Goal: Find contact information: Find contact information

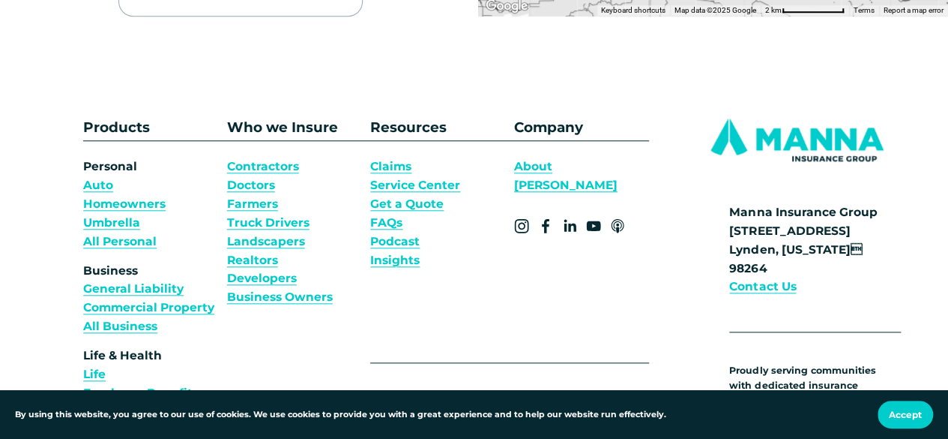
drag, startPoint x: 0, startPoint y: 0, endPoint x: 959, endPoint y: 218, distance: 983.2
click at [947, 218] on html "By using this website, you agree to our use of cookies. We use cookies to provi…" at bounding box center [474, 153] width 948 height 1637
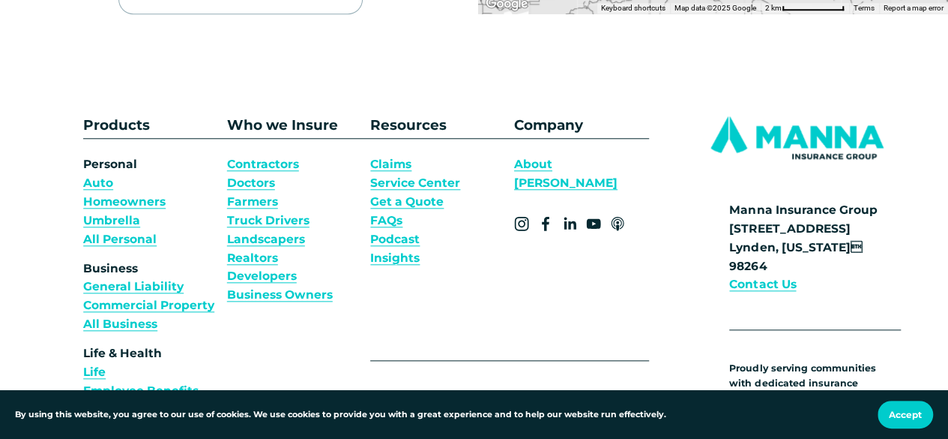
click at [781, 277] on strong "Contact Us" at bounding box center [762, 284] width 67 height 14
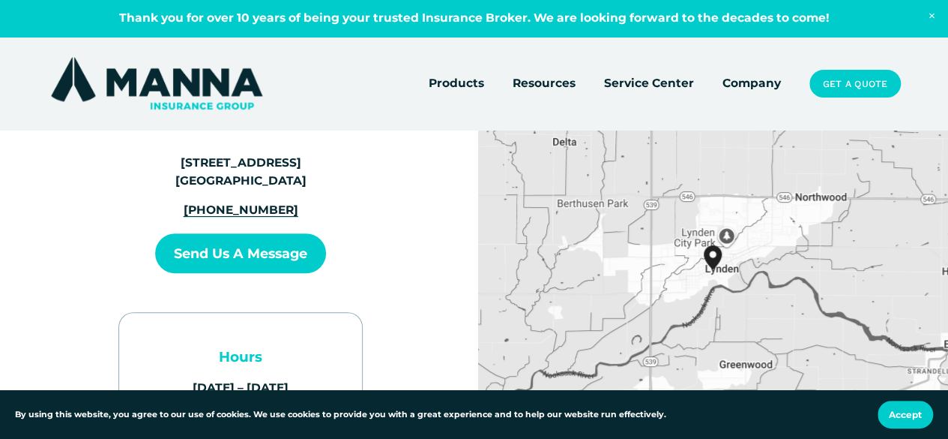
scroll to position [135, 0]
